Goal: Contribute content

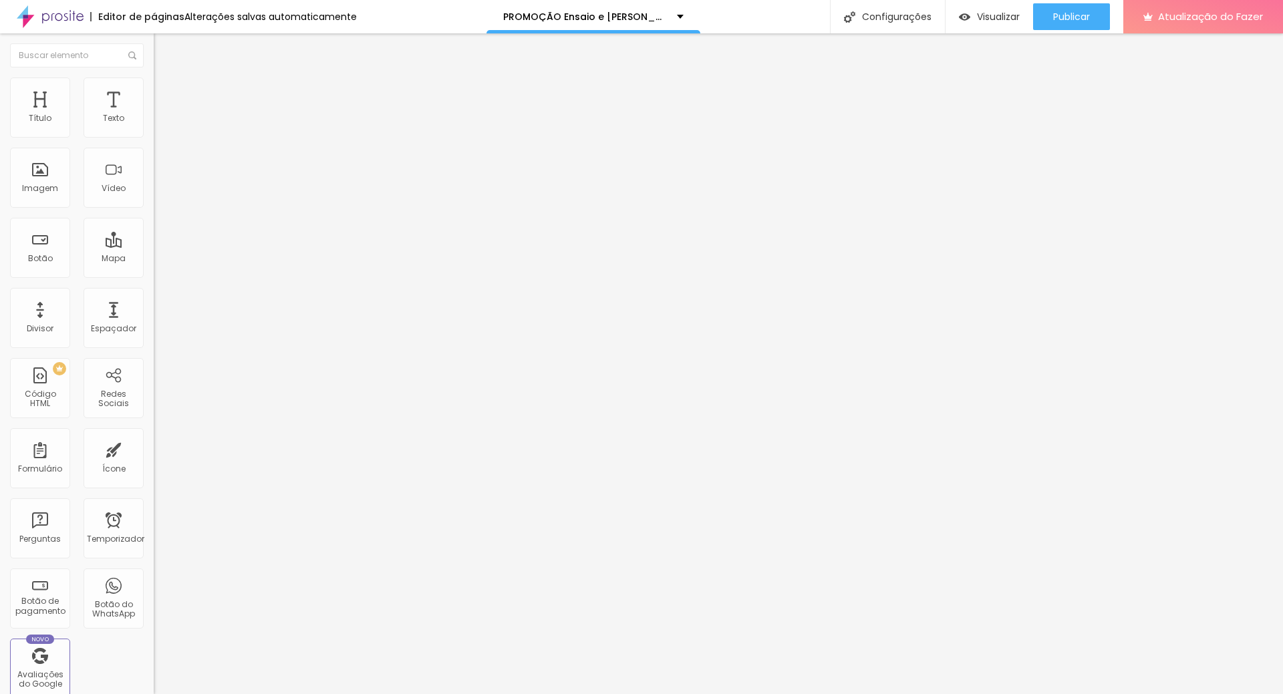
click at [154, 81] on img at bounding box center [160, 83] width 12 height 12
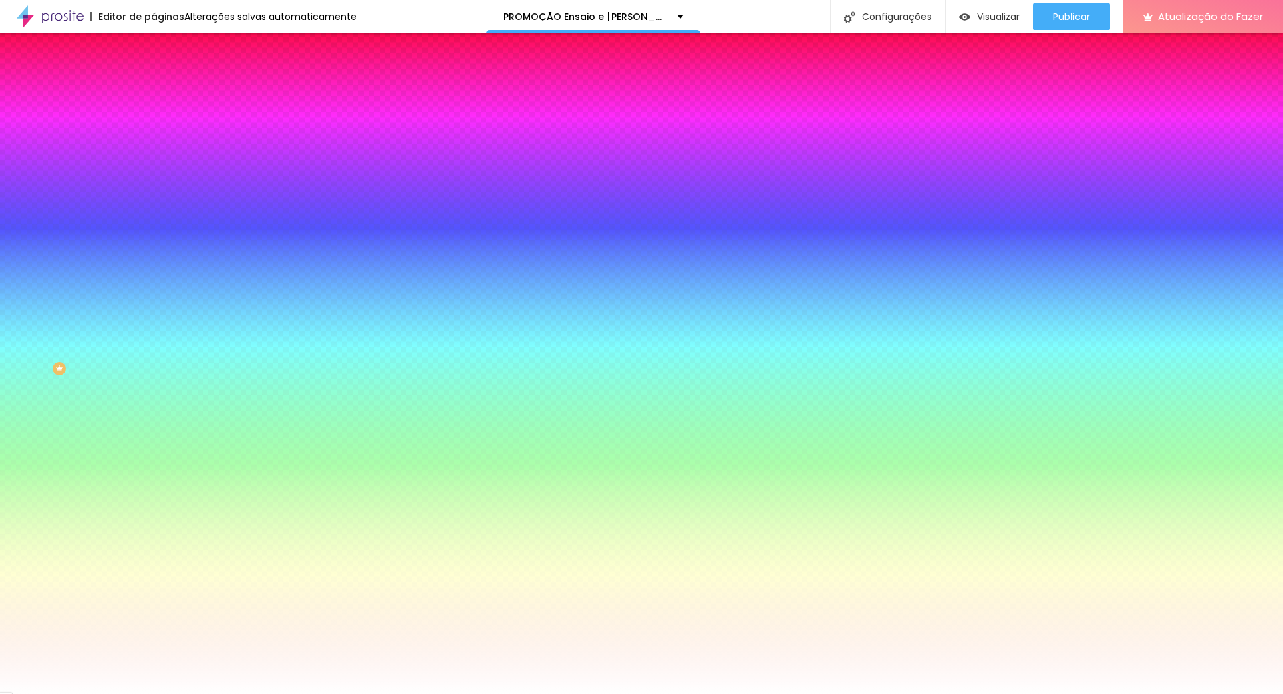
click at [154, 76] on img at bounding box center [160, 70] width 12 height 12
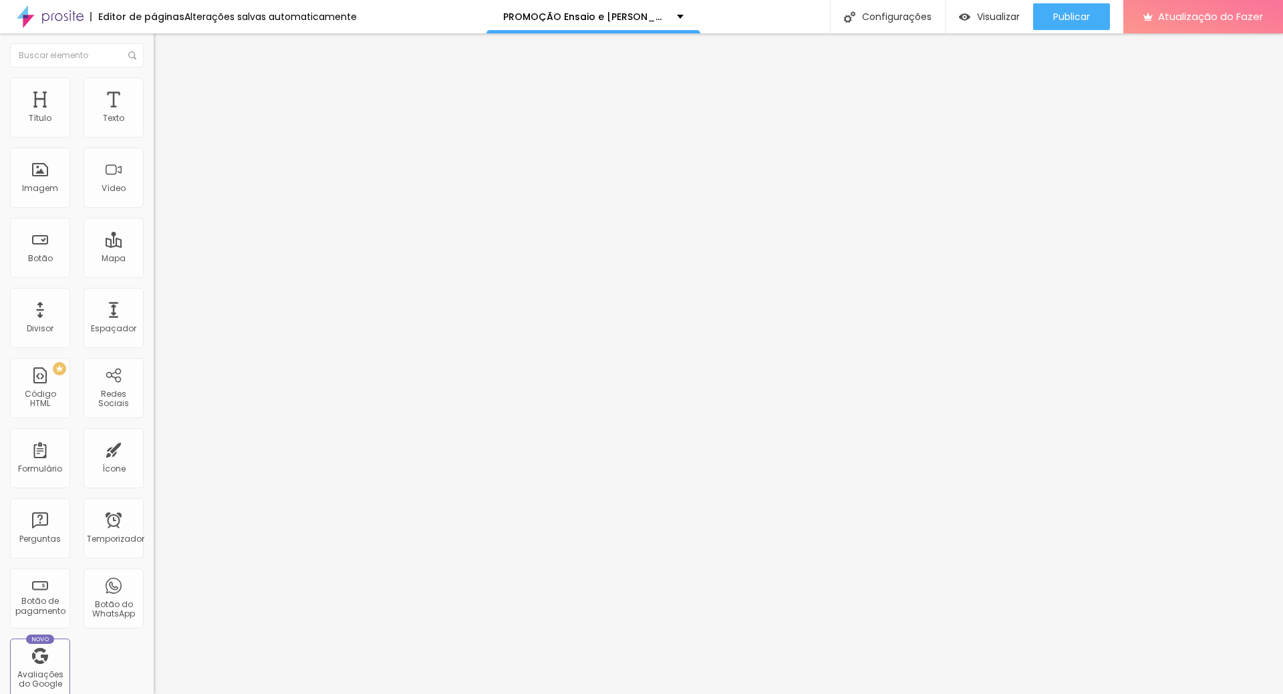
click at [154, 298] on img at bounding box center [157, 295] width 7 height 7
click at [154, 292] on div at bounding box center [231, 292] width 154 height 0
click at [154, 239] on img at bounding box center [156, 241] width 5 height 5
click at [154, 204] on span "Normal" at bounding box center [169, 204] width 30 height 11
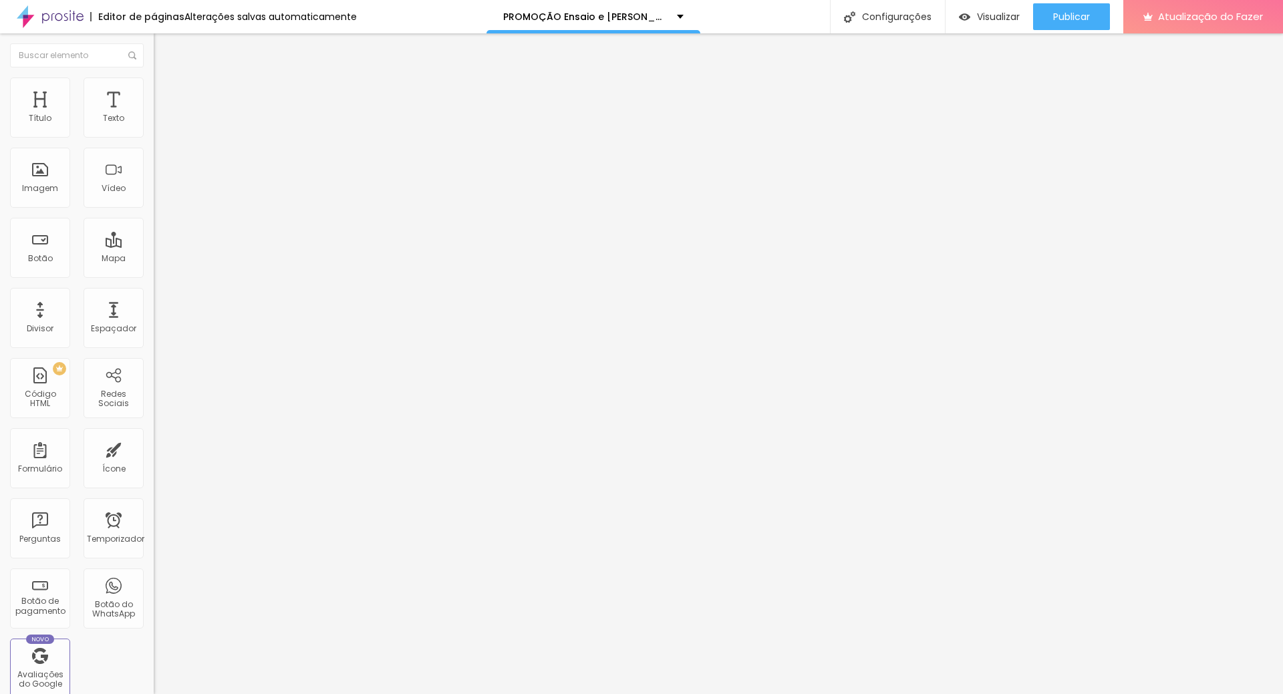
click at [154, 206] on span "Normal" at bounding box center [169, 204] width 30 height 11
drag, startPoint x: 119, startPoint y: 182, endPoint x: 13, endPoint y: 178, distance: 105.7
click at [154, 413] on input "Conversar no WhatsApp" at bounding box center [234, 419] width 160 height 13
type input "PROMOÇAO RJ"
drag, startPoint x: 69, startPoint y: 257, endPoint x: 76, endPoint y: 259, distance: 7.6
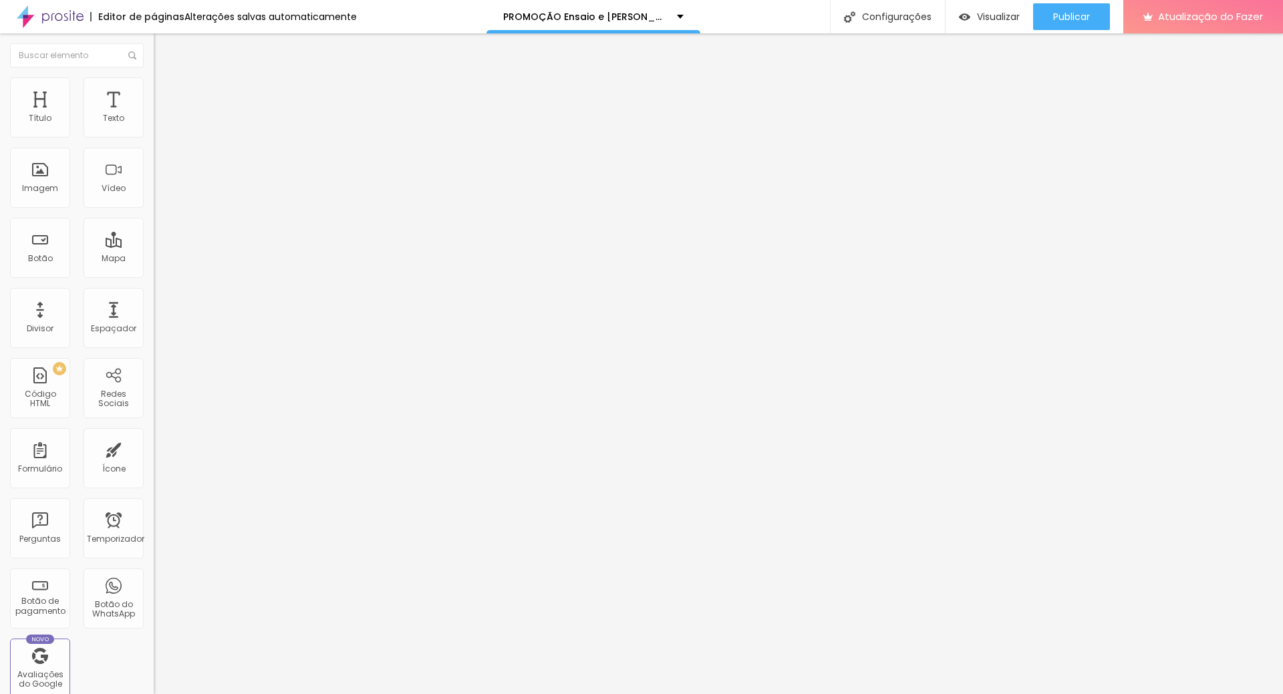
click at [154, 451] on textarea "Olá, cheguei até você pela página {page_title} e gostaria de mais informações" at bounding box center [229, 462] width 151 height 23
drag, startPoint x: 84, startPoint y: 265, endPoint x: 0, endPoint y: 223, distance: 93.5
click at [154, 223] on div "Número do WhatsApp * [PHONE_NUMBER] + 55 Texto do botão PROMOÇAO RJ Mensagem Ol…" at bounding box center [231, 327] width 154 height 446
type textarea "Olá, cheguei até você pela página {page_title} e gostaria de mais informações s…"
click at [1098, 15] on button "Publicar" at bounding box center [1071, 16] width 77 height 27
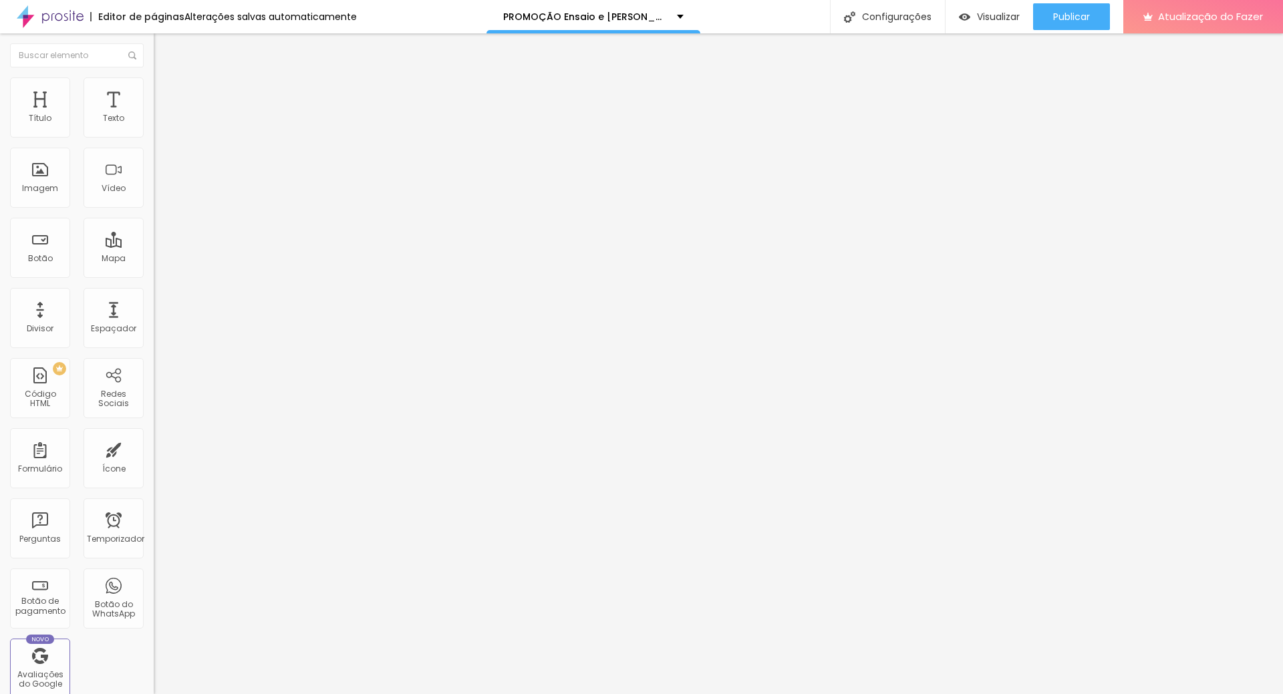
drag, startPoint x: 94, startPoint y: 266, endPoint x: 0, endPoint y: 225, distance: 102.0
click at [154, 225] on div "Número do WhatsApp * [PHONE_NUMBER] + 55 Texto do botão Conversar no WhatsApp M…" at bounding box center [231, 327] width 154 height 446
paste textarea "sobre a PROMÇÃO RJ"
type textarea "Olá, cheguei até você pela página {page_title} e gostaria de mais informações s…"
click at [166, 94] on font "Avançado" at bounding box center [188, 99] width 44 height 11
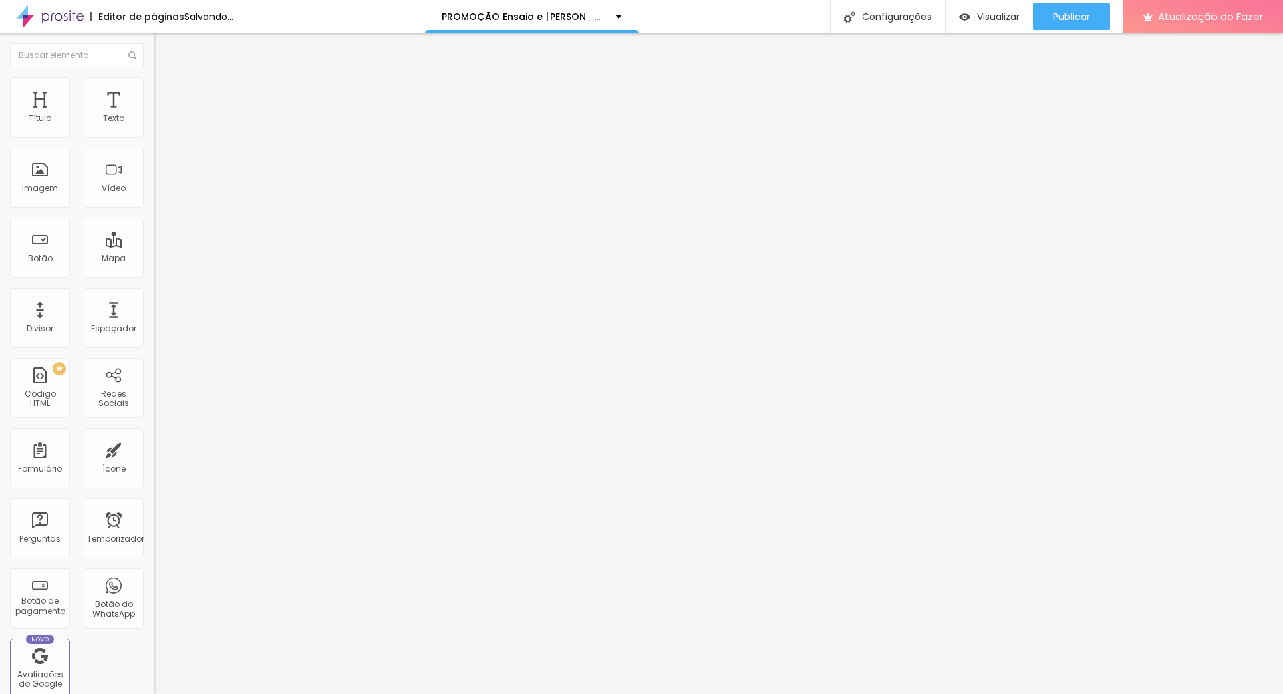
drag, startPoint x: 88, startPoint y: 267, endPoint x: 0, endPoint y: 216, distance: 100.8
click at [154, 216] on div "Número do WhatsApp * [PHONE_NUMBER] + 55 Texto do botão Conversar no WhatsApp M…" at bounding box center [231, 327] width 154 height 446
paste textarea "sobre a PROMÇÃO RJ"
type textarea "Olá, cheguei até você pela página {page_title} e gostaria de mais informações s…"
drag, startPoint x: 116, startPoint y: 184, endPoint x: 0, endPoint y: 184, distance: 115.6
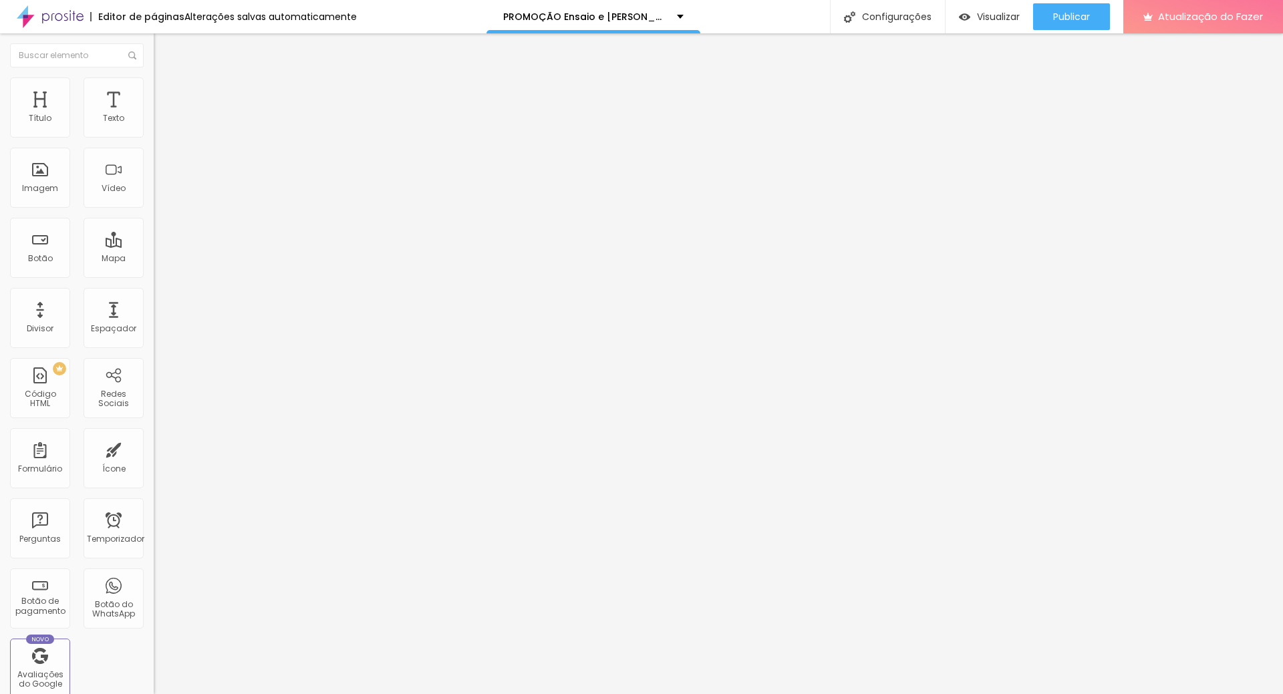
click at [154, 184] on div "Número do WhatsApp * [PHONE_NUMBER] + 55 Texto do botão Conversar no WhatsApp M…" at bounding box center [231, 327] width 154 height 446
type input "PROMOÇAO RJ"
drag, startPoint x: 51, startPoint y: 255, endPoint x: 0, endPoint y: 222, distance: 60.4
click at [154, 222] on div "Número do WhatsApp * [PHONE_NUMBER] + 55 Texto do botão Conversar no WhatsApp M…" at bounding box center [231, 327] width 154 height 446
paste textarea "sobre a PROMÇÃO RJ"
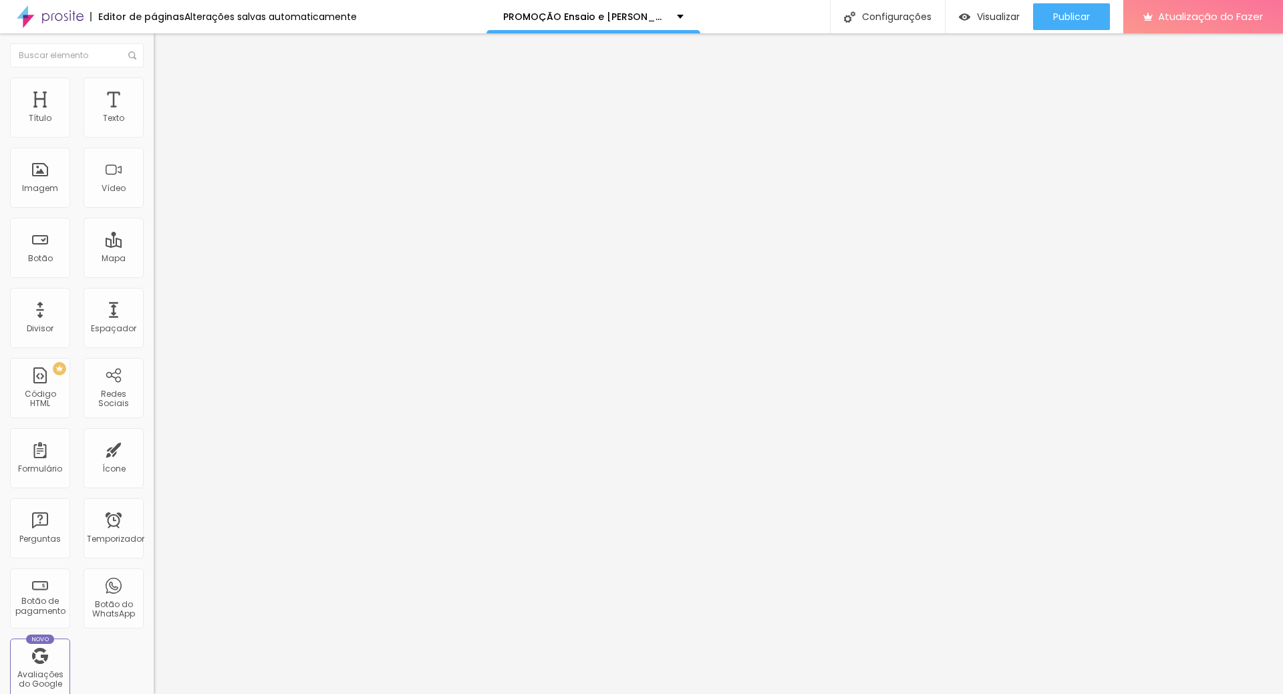
type textarea "Olá, cheguei até você pela página {page_title} e gostaria de mais informações s…"
drag, startPoint x: 112, startPoint y: 184, endPoint x: 0, endPoint y: 187, distance: 112.3
click at [154, 187] on div "Número do WhatsApp * [PHONE_NUMBER] + 55 Texto do botão Conversar no WhatsApp M…" at bounding box center [231, 327] width 154 height 446
type input "PROMOÇAO RJ"
drag, startPoint x: 109, startPoint y: 183, endPoint x: 0, endPoint y: 186, distance: 108.9
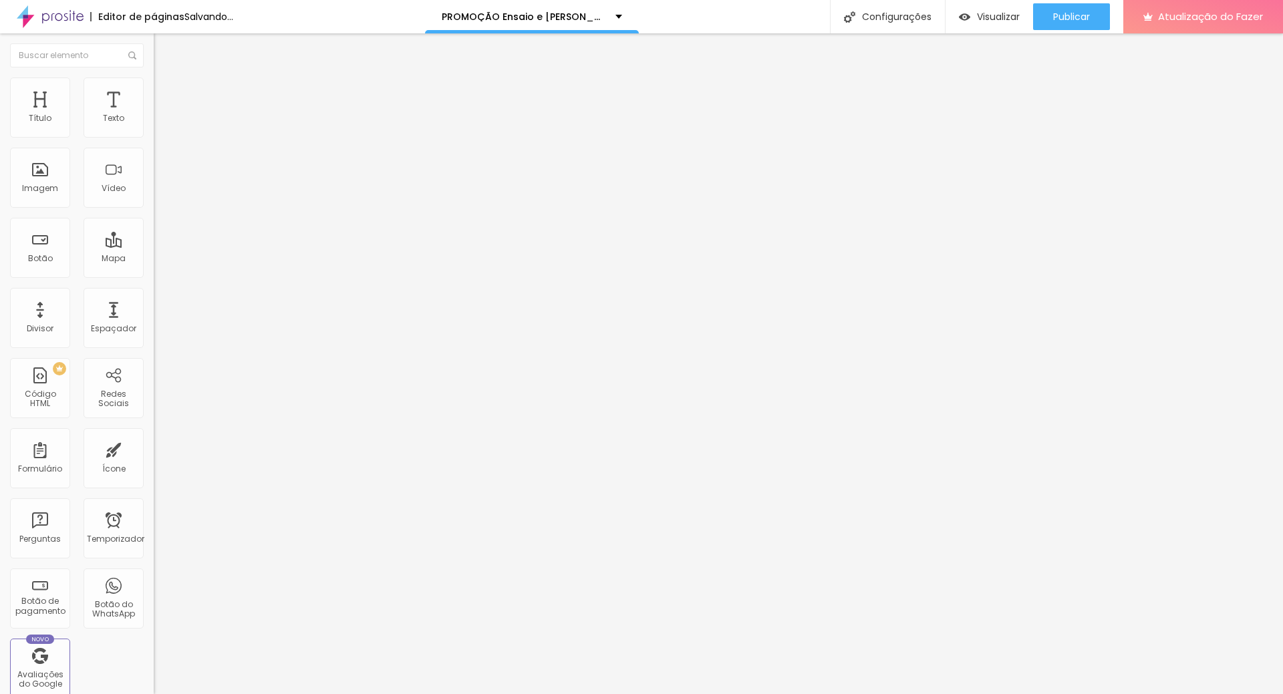
click at [154, 186] on div "Número do WhatsApp * [PHONE_NUMBER] + 55 Texto do botão Conversar no WhatsApp M…" at bounding box center [231, 327] width 154 height 446
type input "PROMOÇAO RJ"
drag, startPoint x: 85, startPoint y: 261, endPoint x: 0, endPoint y: 206, distance: 101.4
click at [154, 206] on div "Número do WhatsApp * [PHONE_NUMBER] + 55 Texto do botão PROMOÇAO RJ Mensagem Ol…" at bounding box center [231, 327] width 154 height 446
paste textarea "sobre a PROMÇÃO RJ"
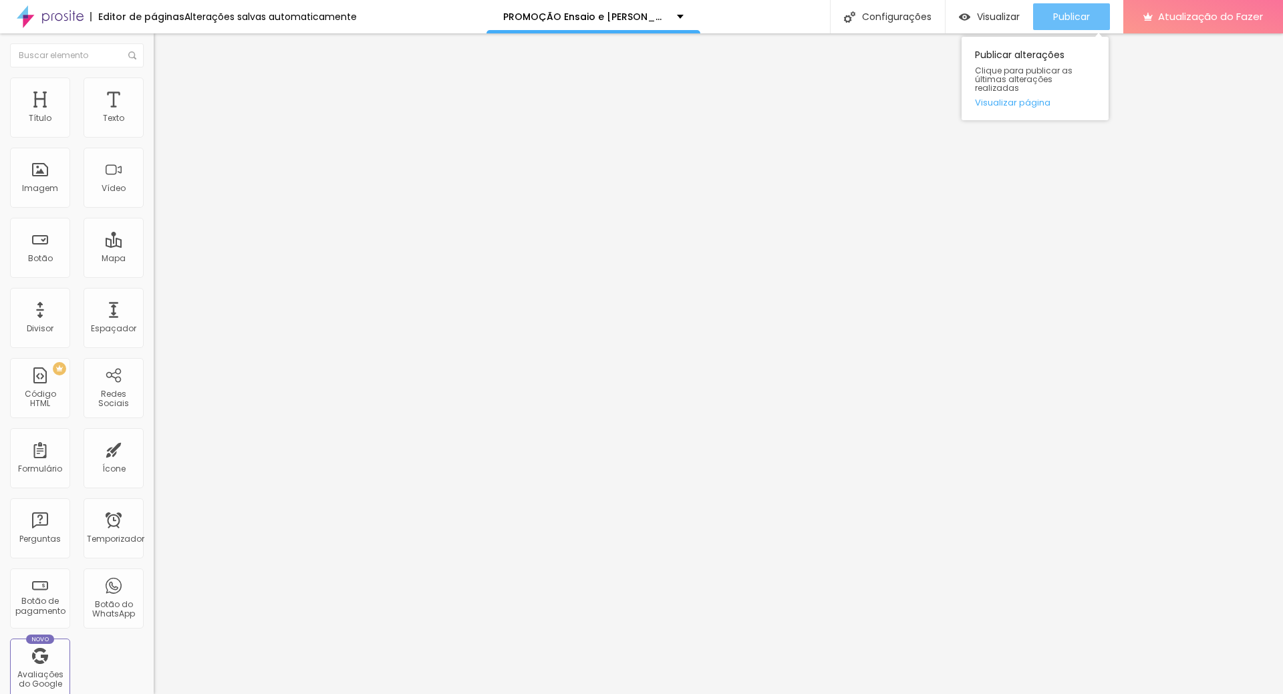
type textarea "Olá, cheguei até você pela página {page_title} e gostaria de mais informações s…"
click at [1088, 16] on font "Publicar" at bounding box center [1071, 16] width 37 height 13
click at [1086, 15] on font "Publicar" at bounding box center [1071, 16] width 37 height 13
